Goal: Transaction & Acquisition: Purchase product/service

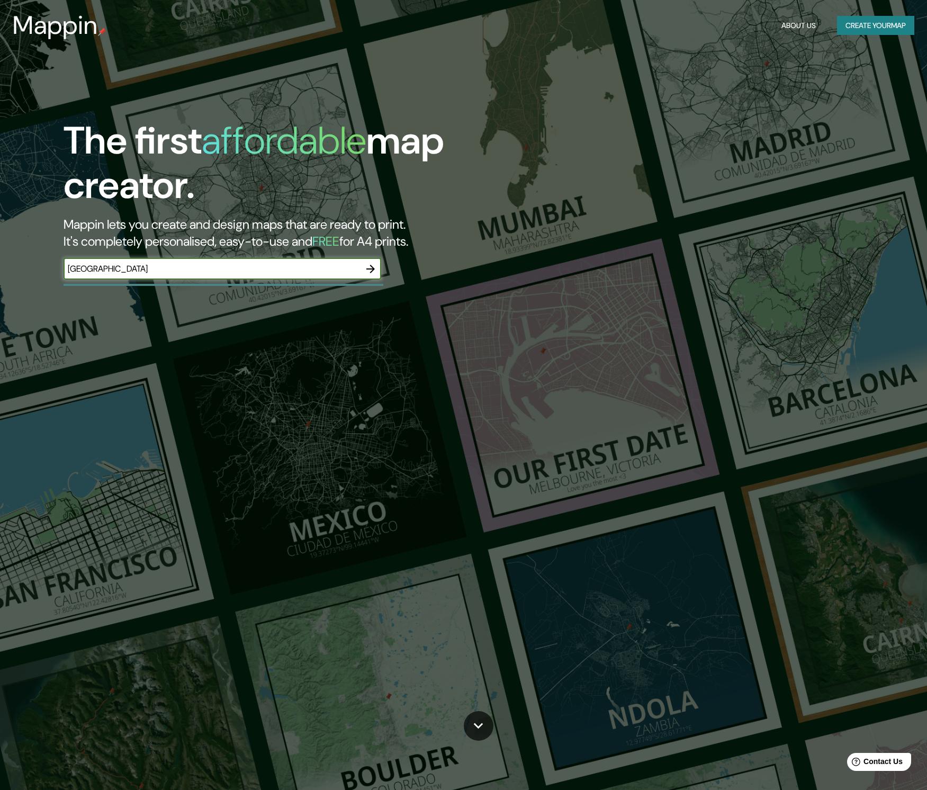
type input "[GEOGRAPHIC_DATA]"
click at [211, 272] on input "[GEOGRAPHIC_DATA]" at bounding box center [212, 269] width 297 height 12
click at [368, 267] on icon "button" at bounding box center [370, 269] width 8 height 8
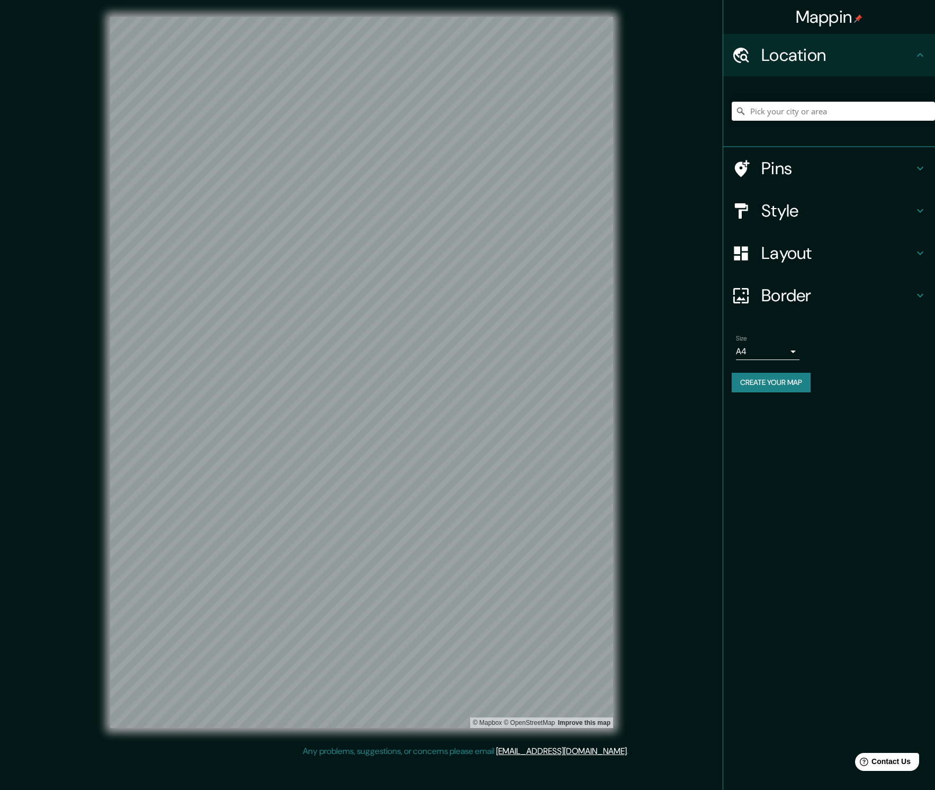
click at [813, 113] on input "Pick your city or area" at bounding box center [833, 111] width 203 height 19
type input "[GEOGRAPHIC_DATA]"
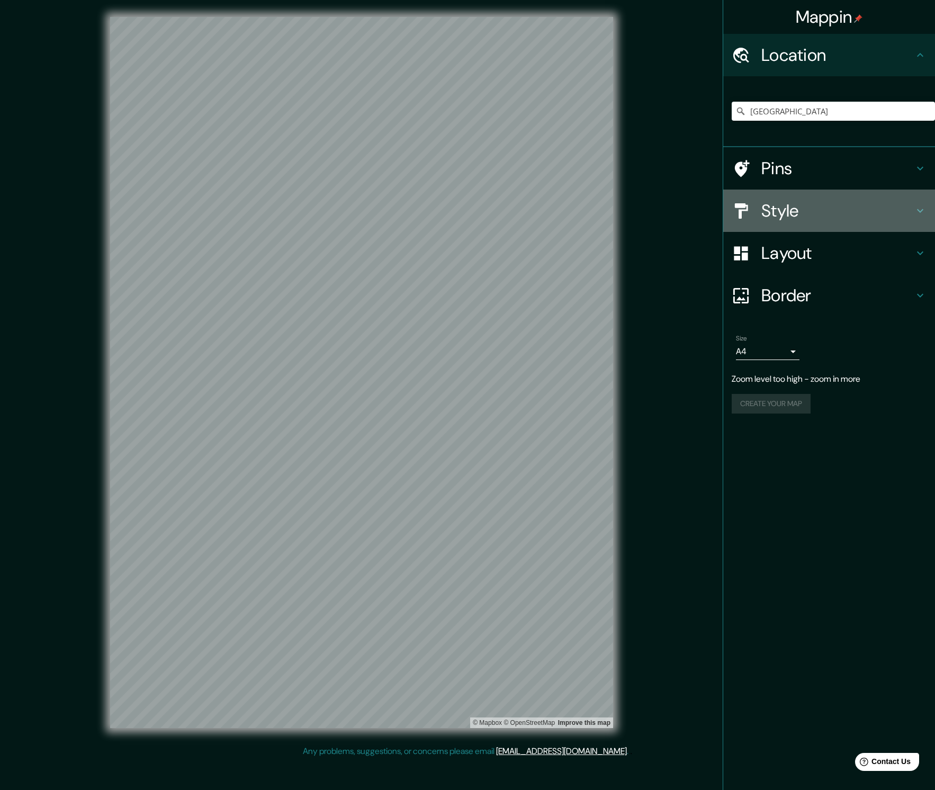
click at [783, 205] on h4 "Style" at bounding box center [838, 210] width 153 height 21
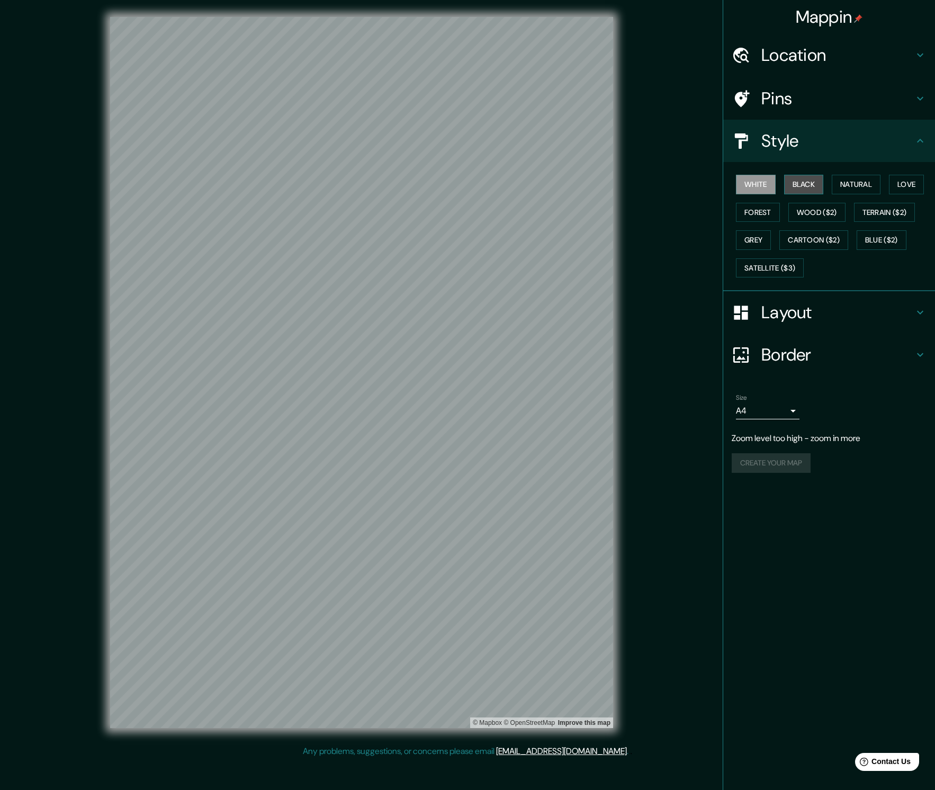
click at [804, 184] on button "Black" at bounding box center [804, 185] width 40 height 20
click at [873, 183] on button "Natural" at bounding box center [856, 185] width 49 height 20
click at [910, 181] on button "Love" at bounding box center [906, 185] width 35 height 20
click at [748, 215] on button "Forest" at bounding box center [758, 213] width 44 height 20
click at [824, 213] on button "Wood ($2)" at bounding box center [817, 213] width 57 height 20
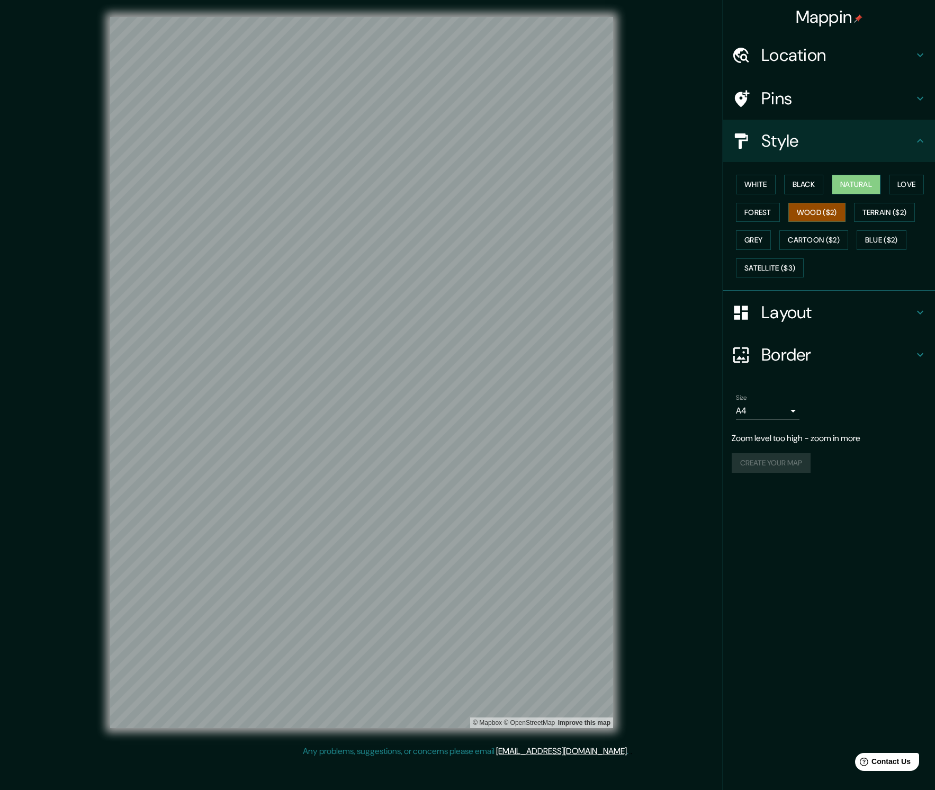
click at [867, 179] on button "Natural" at bounding box center [856, 185] width 49 height 20
click at [817, 315] on h4 "Layout" at bounding box center [838, 312] width 153 height 21
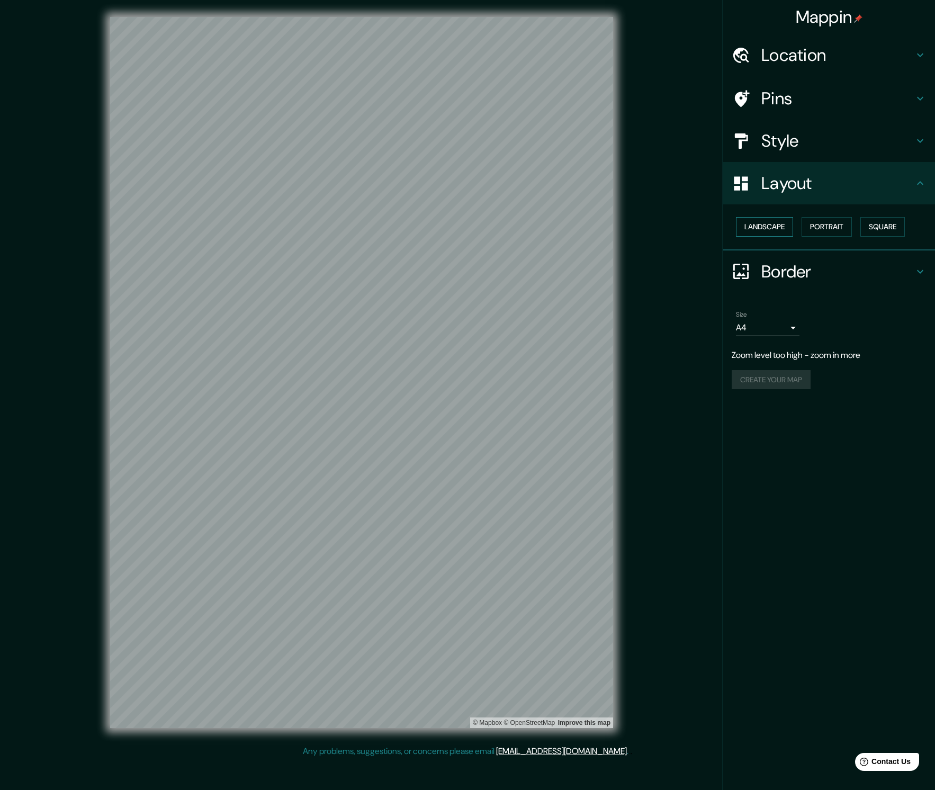
click at [778, 227] on button "Landscape" at bounding box center [764, 227] width 57 height 20
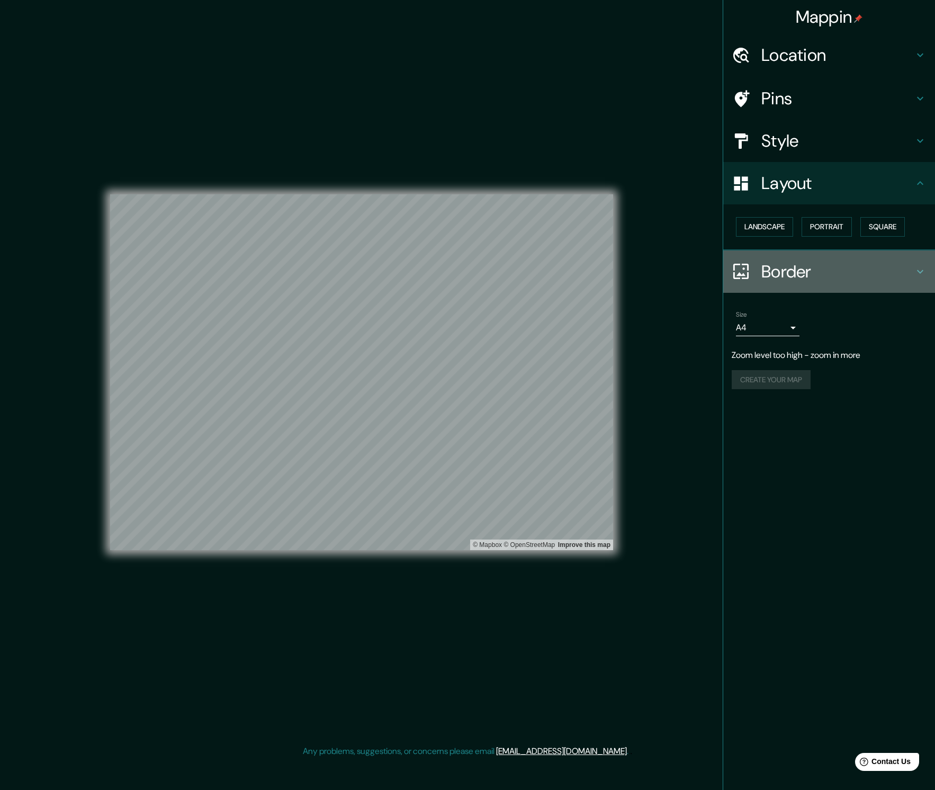
click at [919, 269] on icon at bounding box center [920, 271] width 13 height 13
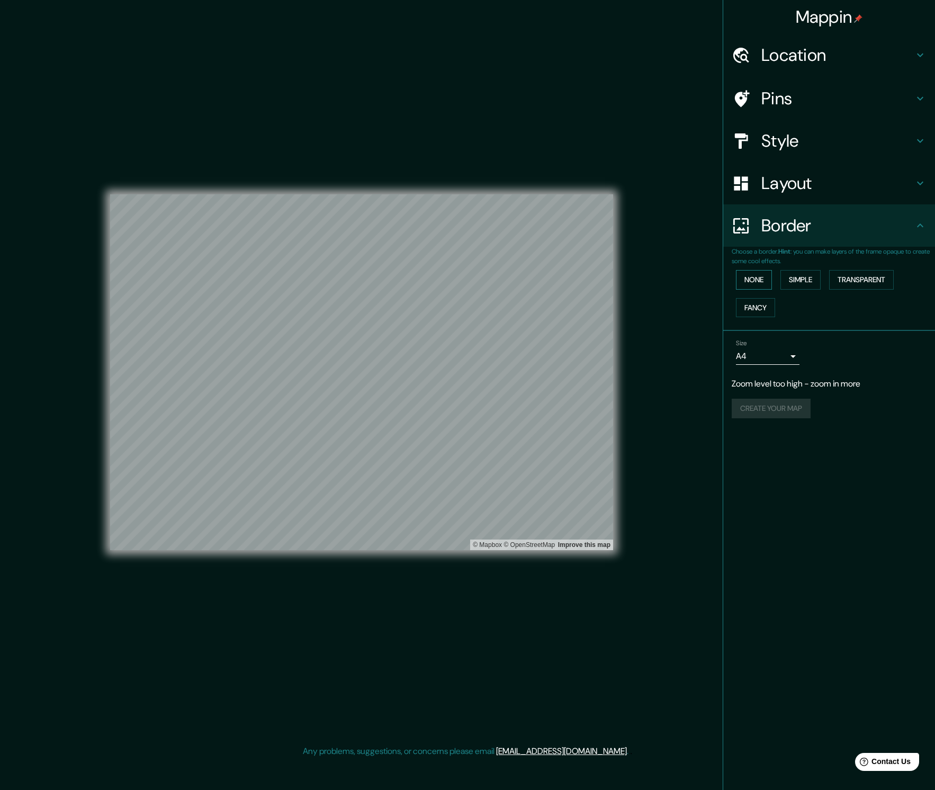
click at [762, 276] on button "None" at bounding box center [754, 280] width 36 height 20
click at [784, 410] on div "Create your map" at bounding box center [829, 409] width 195 height 20
